Goal: Task Accomplishment & Management: Use online tool/utility

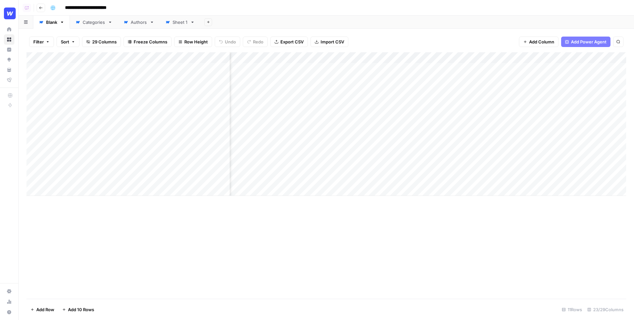
scroll to position [0, 223]
click at [427, 68] on div "Add Column" at bounding box center [326, 124] width 600 height 144
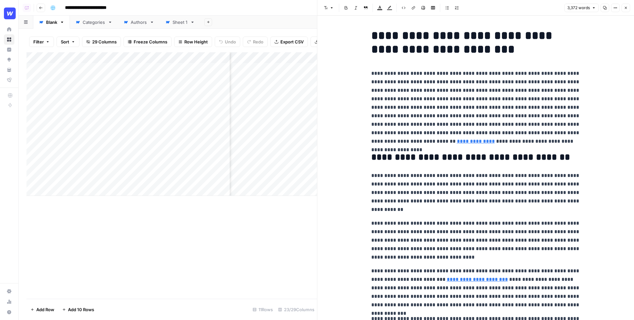
click at [456, 210] on p "**********" at bounding box center [476, 193] width 209 height 43
click at [424, 210] on p "**********" at bounding box center [476, 193] width 209 height 43
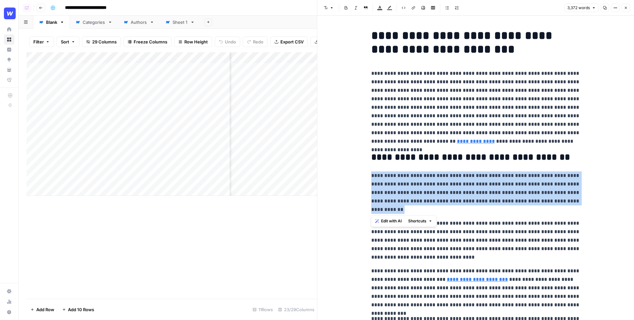
drag, startPoint x: 425, startPoint y: 209, endPoint x: 370, endPoint y: 172, distance: 66.8
click at [389, 220] on span "Edit with AI" at bounding box center [391, 221] width 21 height 6
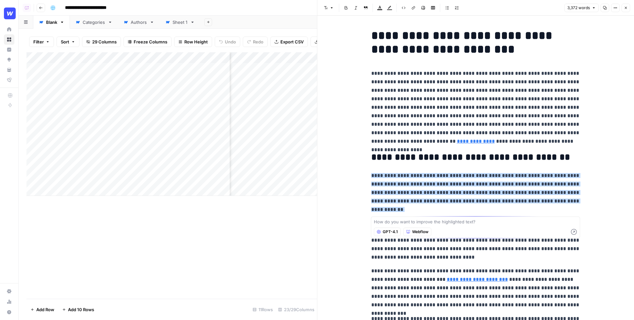
click at [627, 8] on icon "button" at bounding box center [626, 8] width 2 height 2
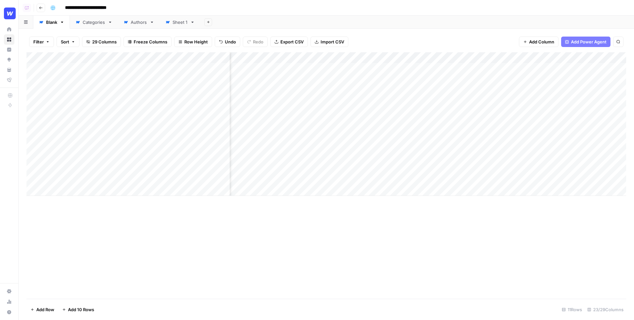
scroll to position [0, 179]
click at [386, 57] on div "Add Column" at bounding box center [326, 124] width 600 height 144
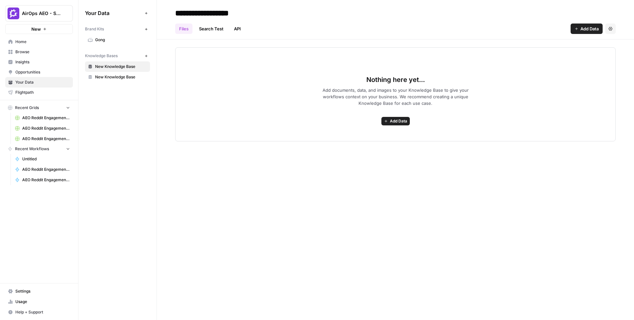
click at [108, 41] on span "Gong" at bounding box center [121, 40] width 52 height 6
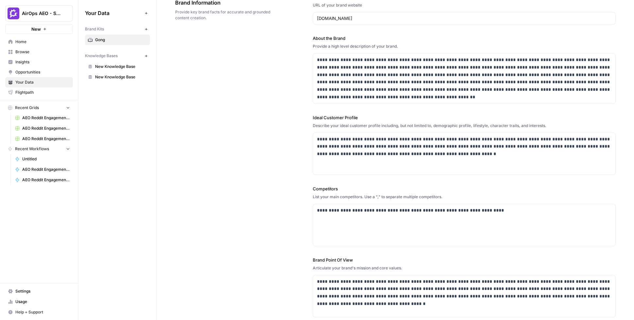
scroll to position [47, 0]
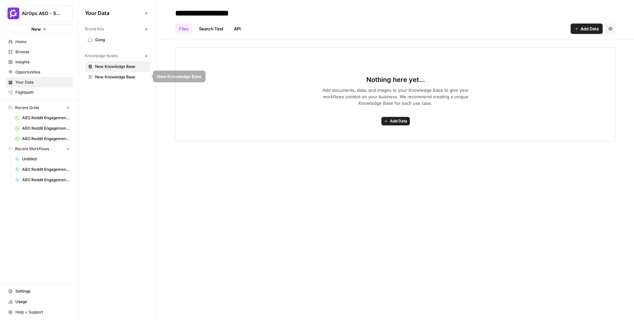
click at [148, 56] on button "New" at bounding box center [146, 56] width 8 height 8
click at [398, 123] on span "Add Data" at bounding box center [398, 121] width 17 height 6
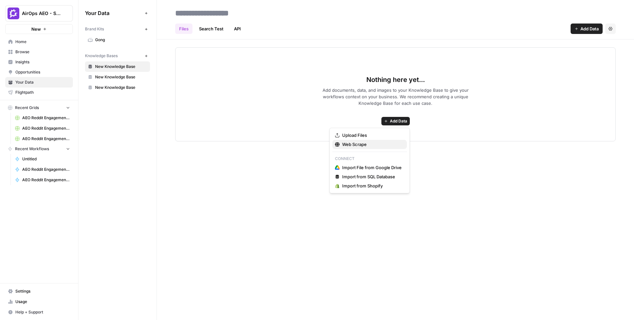
click at [375, 143] on span "Web Scrape" at bounding box center [372, 144] width 60 height 7
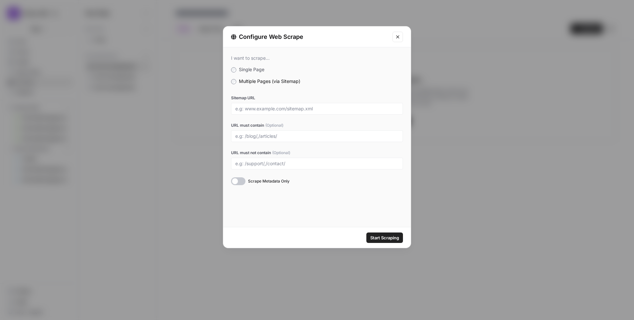
click at [394, 39] on button "Close modal" at bounding box center [398, 37] width 10 height 10
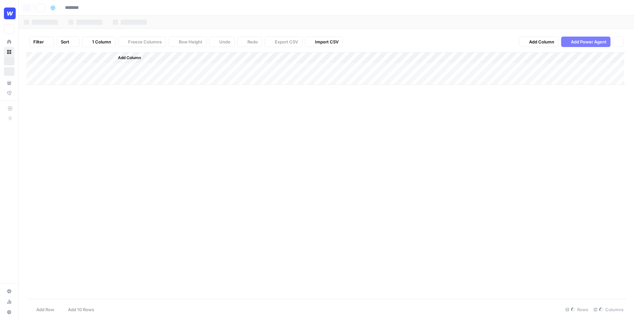
type input "**********"
click at [272, 58] on div "Add Column" at bounding box center [326, 124] width 600 height 144
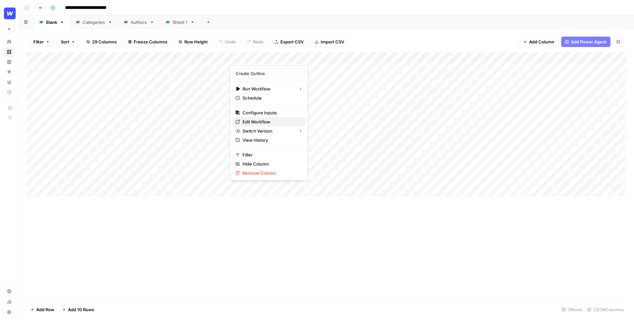
click at [259, 123] on span "Edit Workflow" at bounding box center [271, 122] width 57 height 7
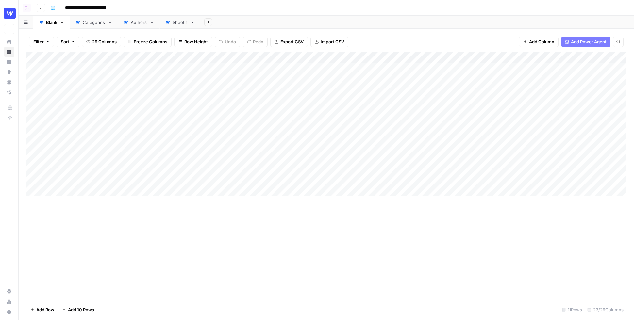
click at [389, 35] on div "Filter Sort 29 Columns Freeze Columns Row Height Undo Redo Export CSV Import CS…" at bounding box center [326, 41] width 600 height 21
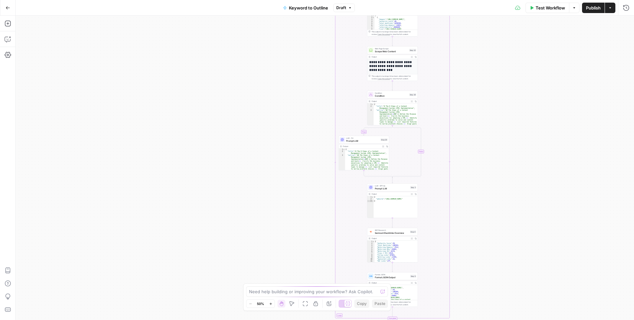
drag, startPoint x: 408, startPoint y: 49, endPoint x: 462, endPoint y: 230, distance: 189.0
click at [462, 230] on div "true false Workflow Set Inputs Inputs LLM · GPT-4o Search Query Step 40 Output …" at bounding box center [325, 168] width 619 height 305
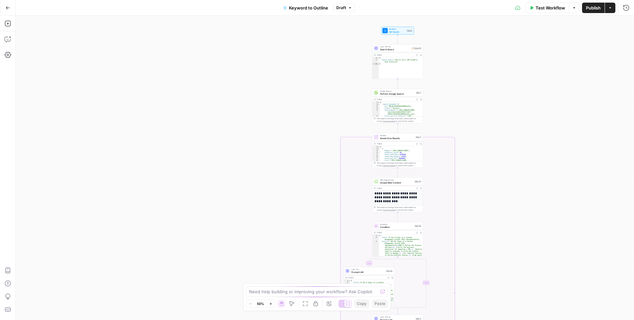
drag, startPoint x: 462, startPoint y: 69, endPoint x: 466, endPoint y: 199, distance: 130.9
click at [466, 199] on div "true false Workflow Set Inputs Inputs LLM · GPT-4o Search Query Step 40 Output …" at bounding box center [325, 168] width 619 height 305
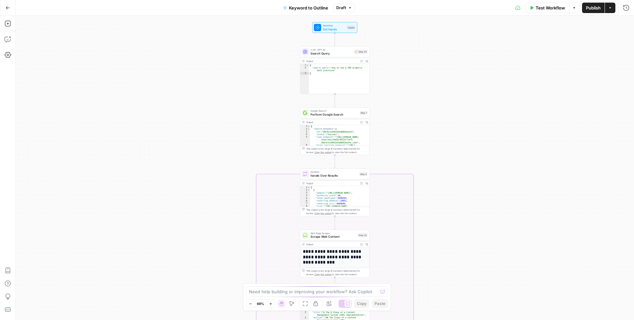
drag, startPoint x: 473, startPoint y: 98, endPoint x: 436, endPoint y: 126, distance: 46.5
click at [436, 126] on div "true false Workflow Set Inputs Inputs LLM · GPT-4o Search Query Step 40 Output …" at bounding box center [325, 168] width 619 height 305
